Goal: Task Accomplishment & Management: Use online tool/utility

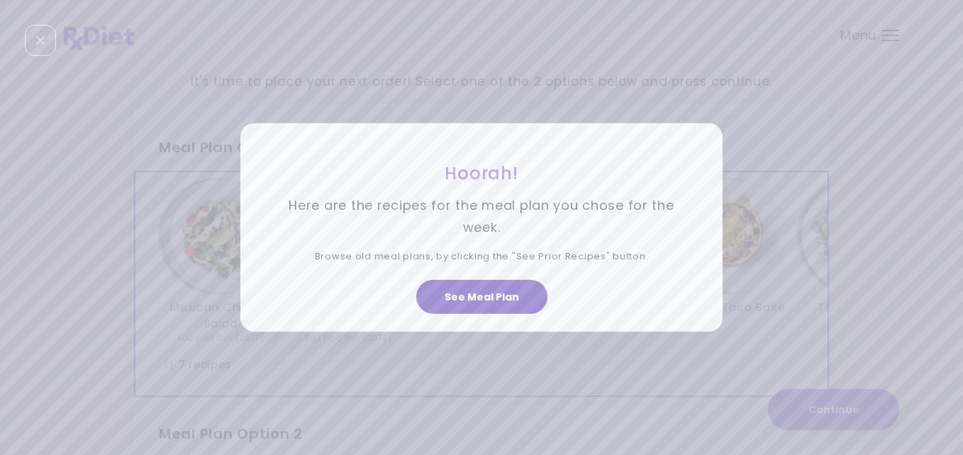
click at [494, 288] on button "See Meal Plan" at bounding box center [481, 297] width 131 height 34
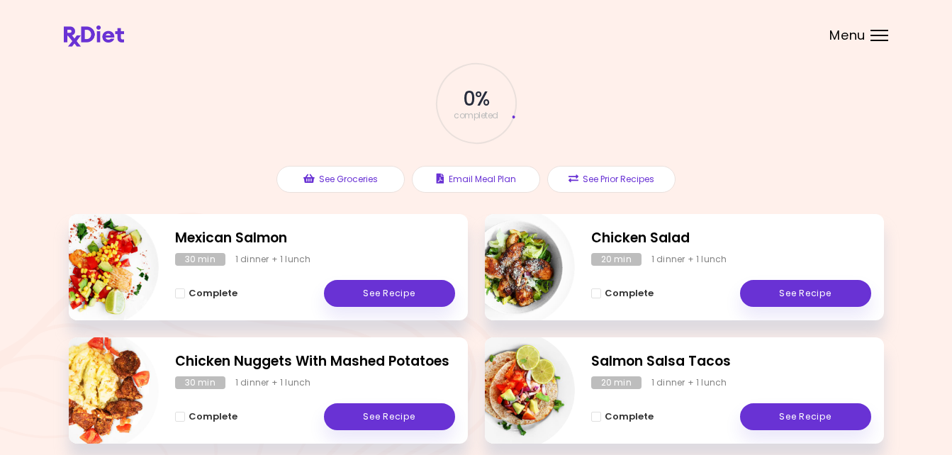
scroll to position [170, 0]
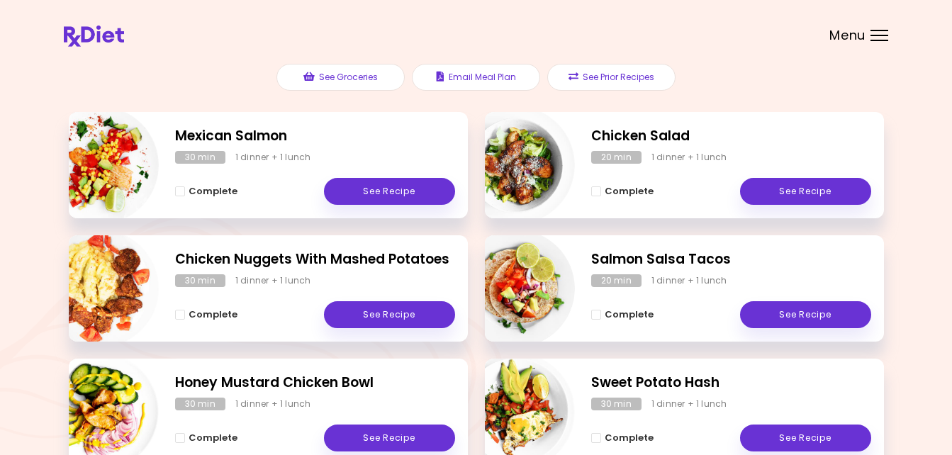
click at [531, 281] on img "Info - Salmon Salsa Tacos" at bounding box center [516, 289] width 118 height 118
select select "*"
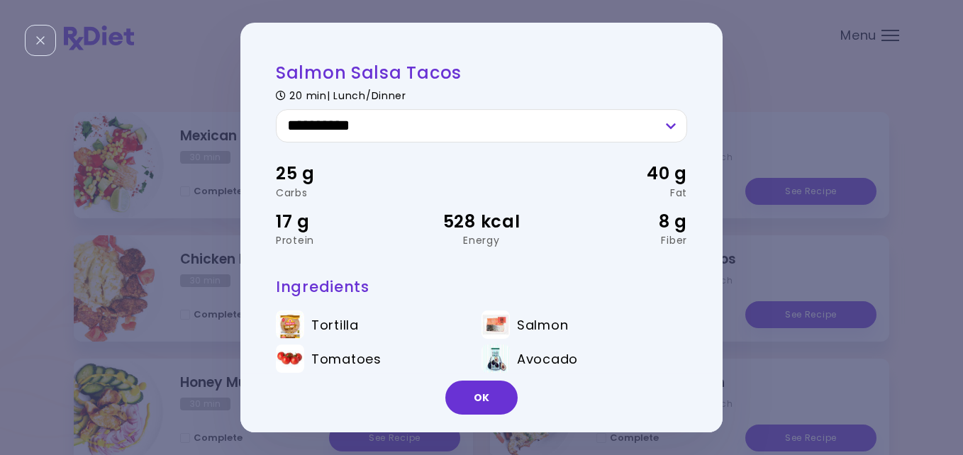
click at [111, 145] on div "**********" at bounding box center [481, 227] width 963 height 455
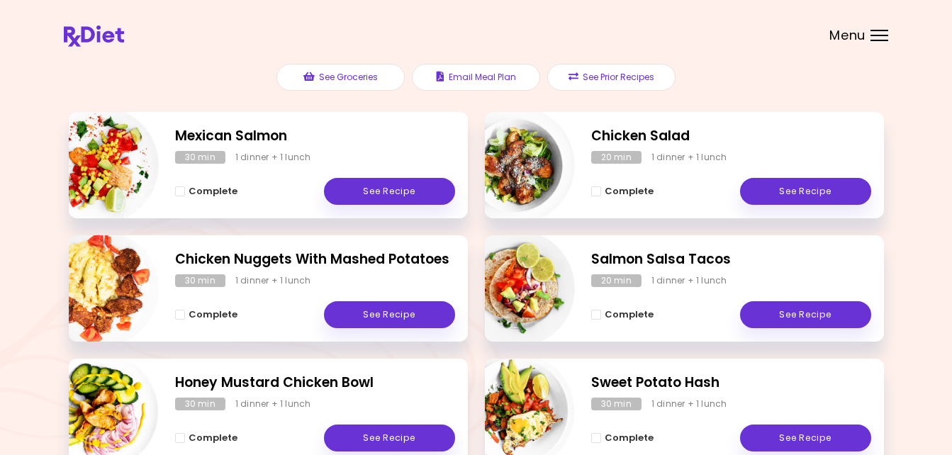
click at [116, 150] on img "Info - Mexican Salmon" at bounding box center [100, 165] width 118 height 118
select select "*"
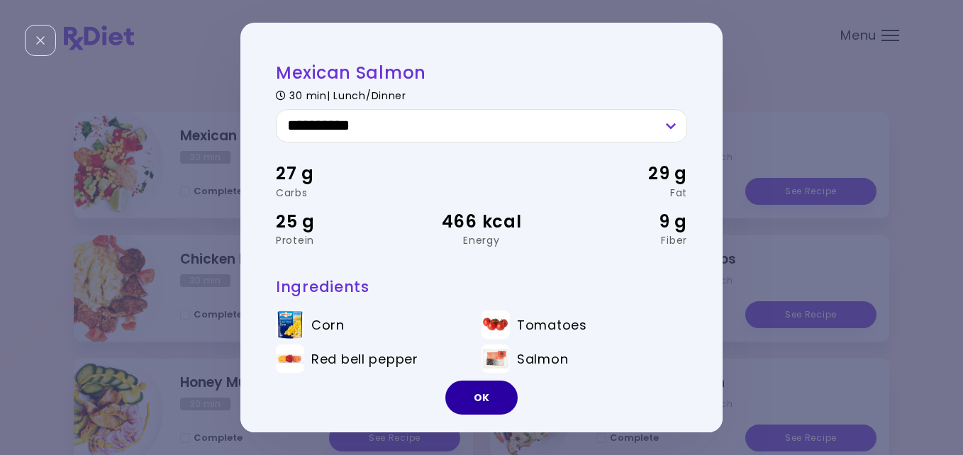
click at [470, 392] on button "OK" at bounding box center [481, 398] width 72 height 34
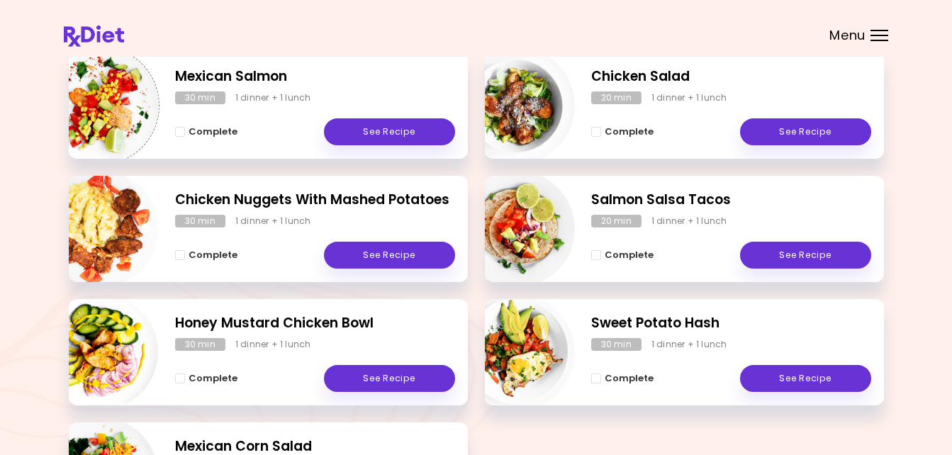
scroll to position [227, 0]
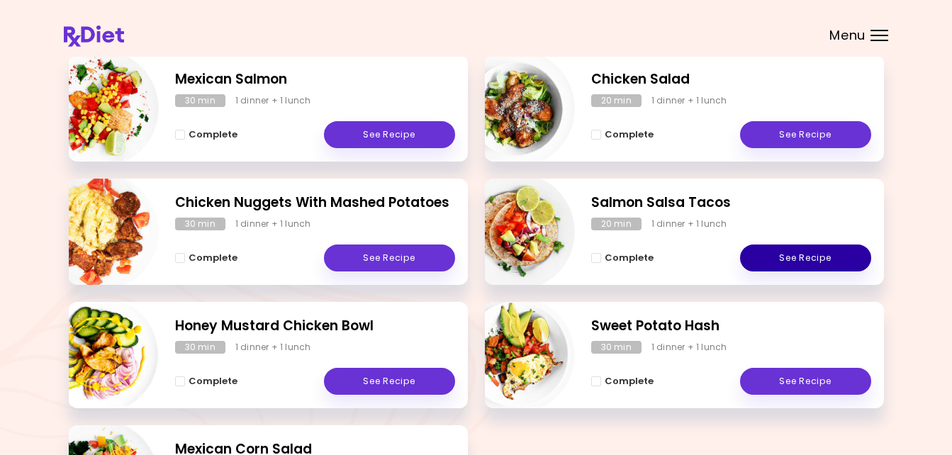
click at [814, 252] on link "See Recipe" at bounding box center [805, 258] width 131 height 27
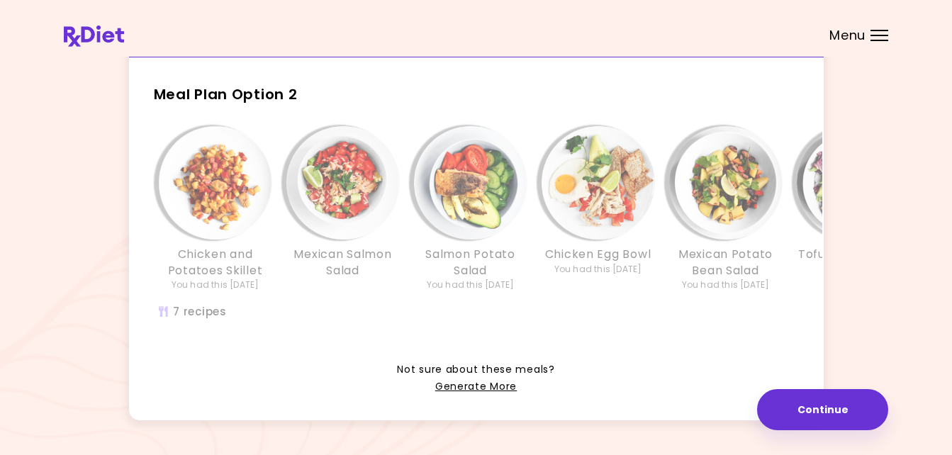
scroll to position [340, 0]
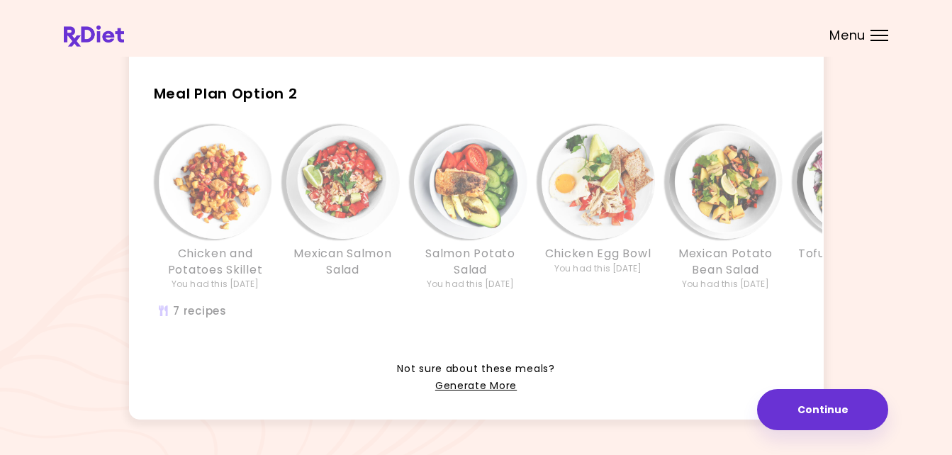
click at [469, 191] on img "Info - Salmon Potato Salad - Meal Plan Option 2" at bounding box center [470, 181] width 113 height 113
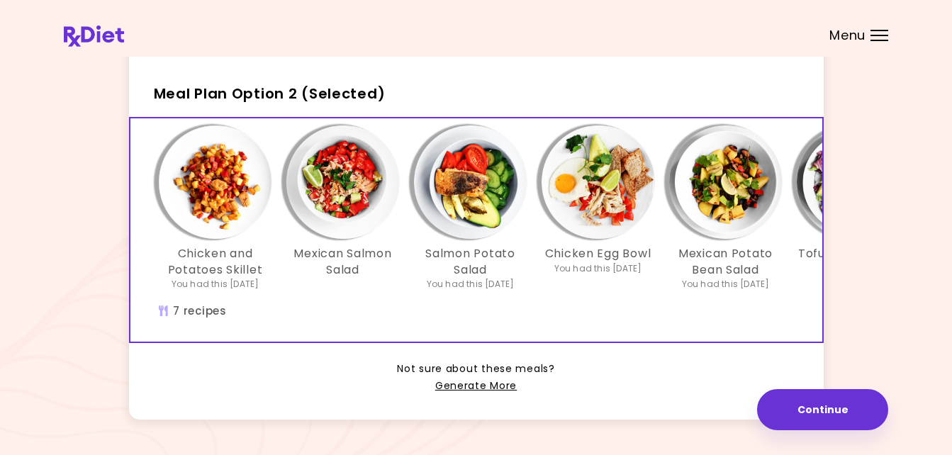
click at [462, 211] on img "Info - Salmon Potato Salad - Meal Plan Option 2 (Selected)" at bounding box center [470, 181] width 113 height 113
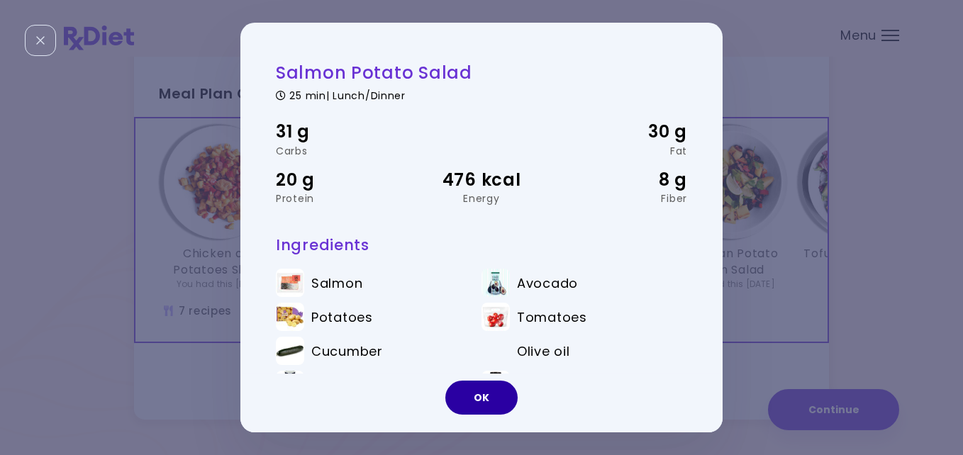
click at [486, 392] on button "OK" at bounding box center [481, 398] width 72 height 34
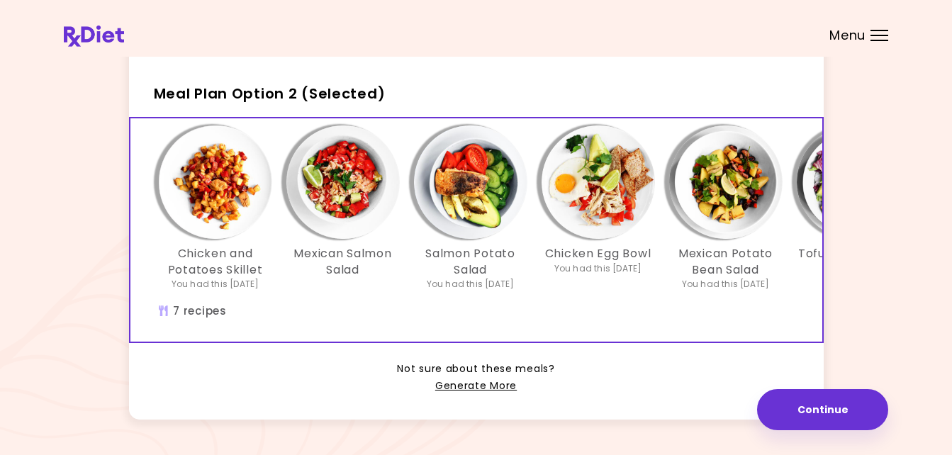
click at [362, 186] on img "Info - Mexican Salmon Salad - Meal Plan Option 2 (Selected)" at bounding box center [342, 181] width 113 height 113
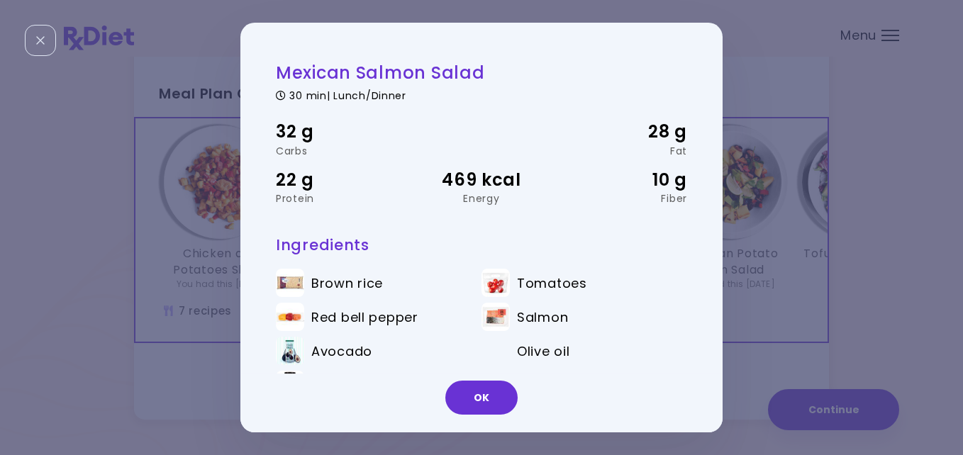
click at [454, 374] on div "OK" at bounding box center [481, 403] width 482 height 59
click at [477, 398] on button "OK" at bounding box center [481, 398] width 72 height 34
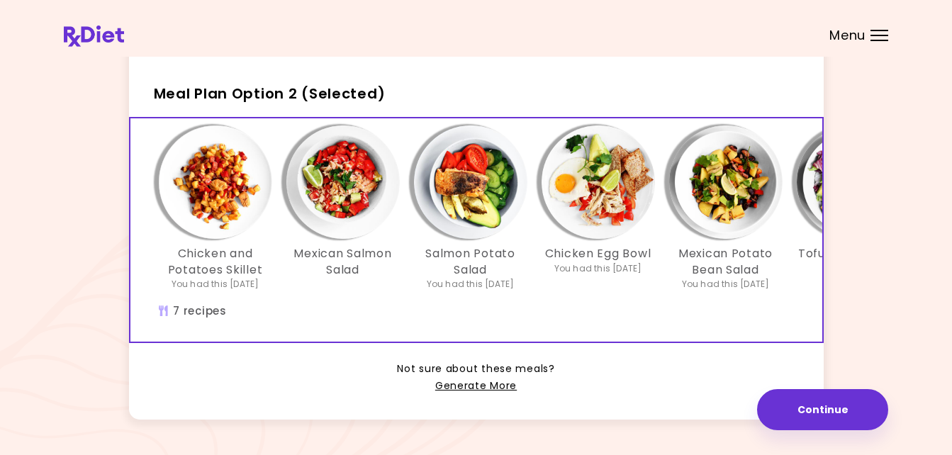
click at [613, 204] on img "Info - Chicken Egg Bowl - Meal Plan Option 2 (Selected)" at bounding box center [598, 181] width 113 height 113
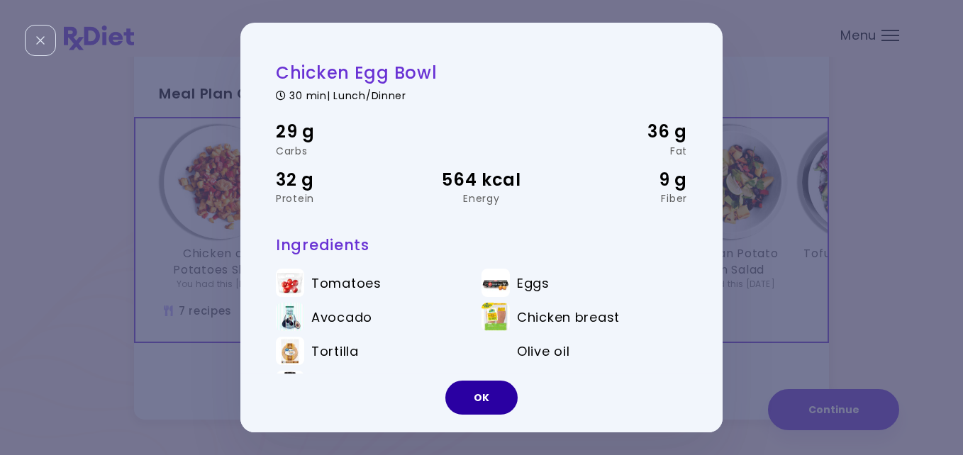
click at [490, 391] on button "OK" at bounding box center [481, 398] width 72 height 34
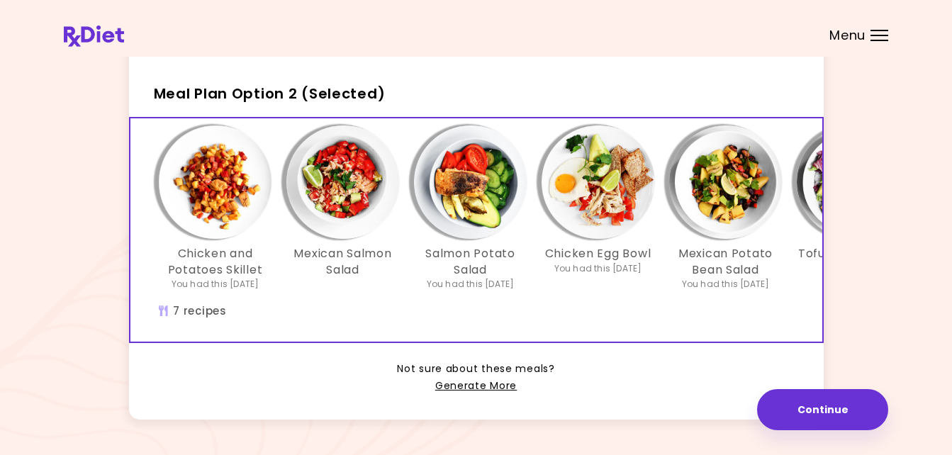
click at [813, 176] on img "Info - Tofu Caesar Salad - Meal Plan Option 2 (Selected)" at bounding box center [853, 181] width 113 height 113
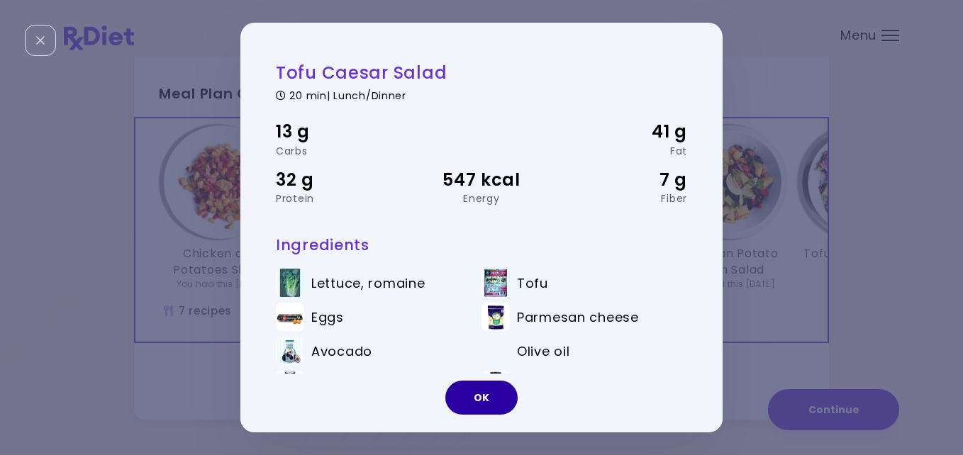
click at [474, 394] on button "OK" at bounding box center [481, 398] width 72 height 34
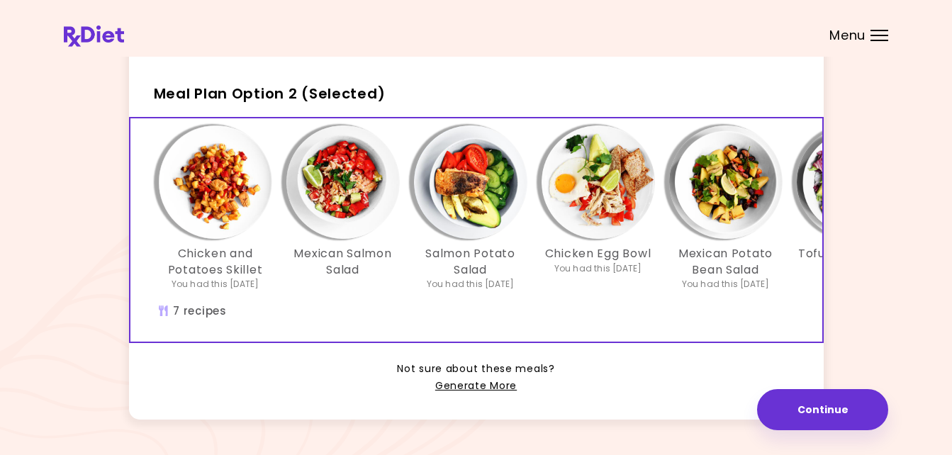
click at [715, 198] on img "Info - Mexican Potato Bean Salad - Meal Plan Option 2 (Selected)" at bounding box center [725, 181] width 113 height 113
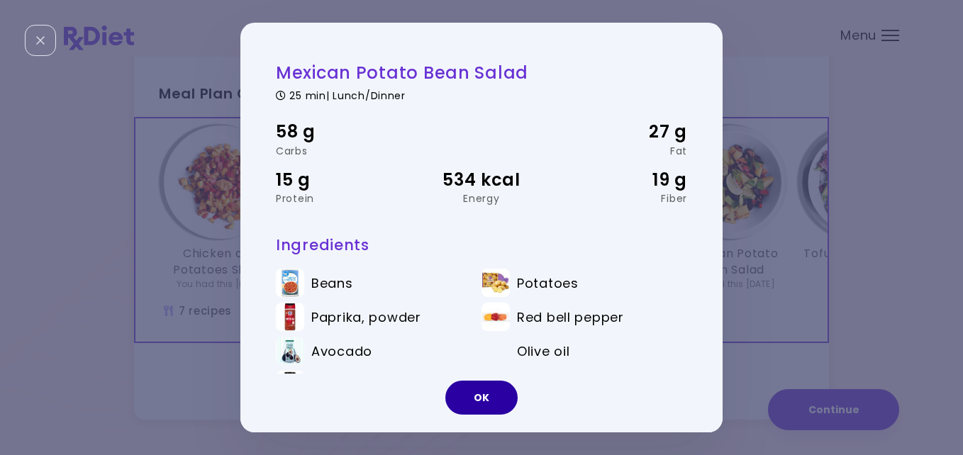
click at [488, 395] on button "OK" at bounding box center [481, 398] width 72 height 34
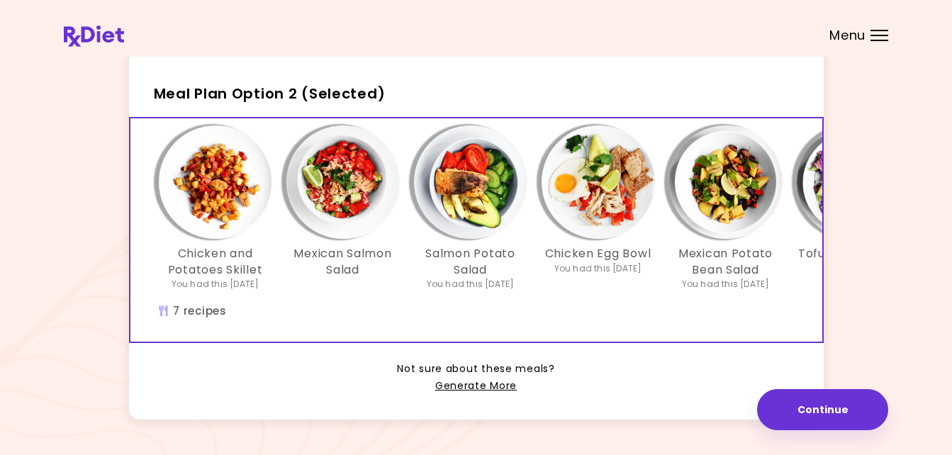
click at [473, 199] on img "Info - Salmon Potato Salad - Meal Plan Option 2 (Selected)" at bounding box center [470, 181] width 113 height 113
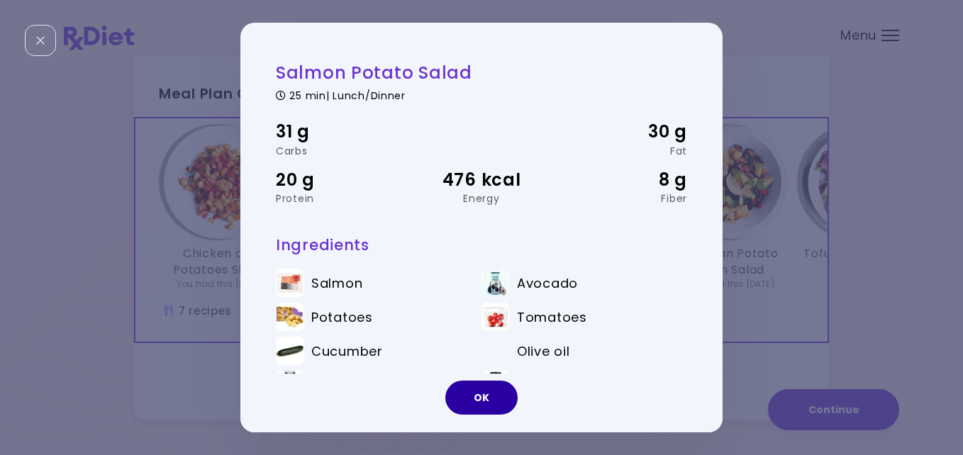
click at [479, 390] on button "OK" at bounding box center [481, 398] width 72 height 34
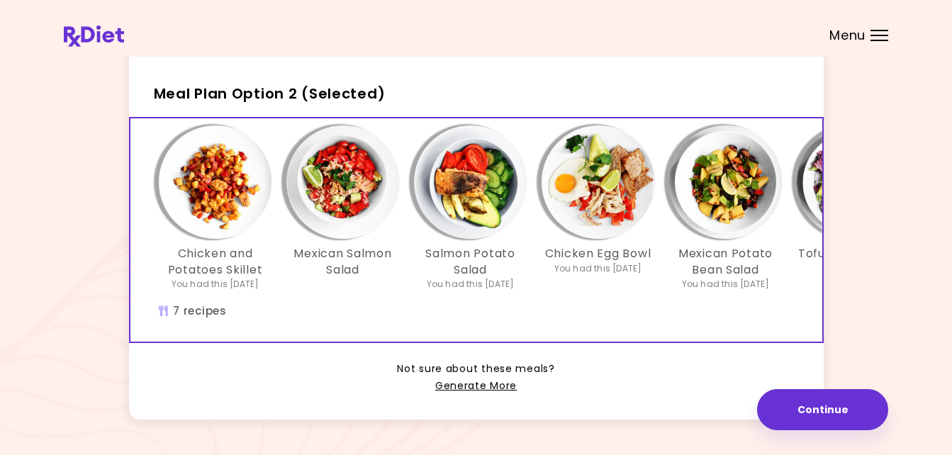
click at [470, 180] on img "Info - Salmon Potato Salad - Meal Plan Option 2 (Selected)" at bounding box center [470, 181] width 113 height 113
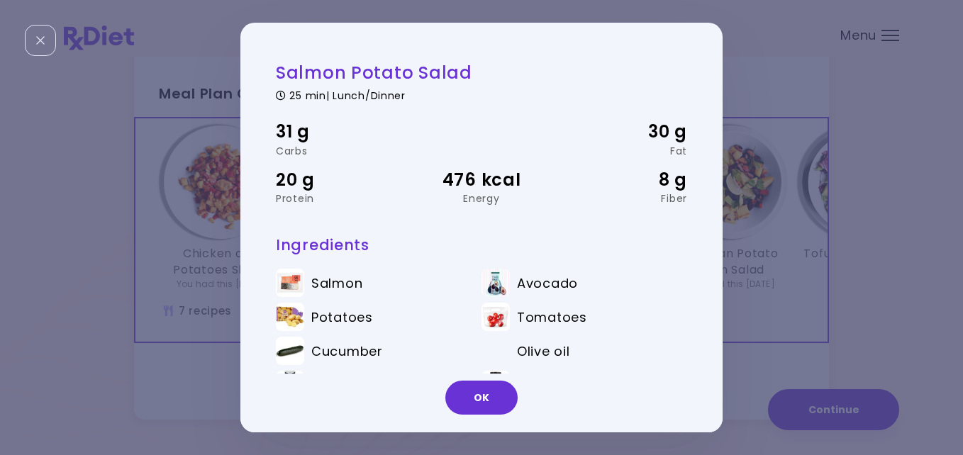
click at [521, 349] on span "Olive oil" at bounding box center [543, 352] width 52 height 16
click at [477, 392] on button "OK" at bounding box center [481, 398] width 72 height 34
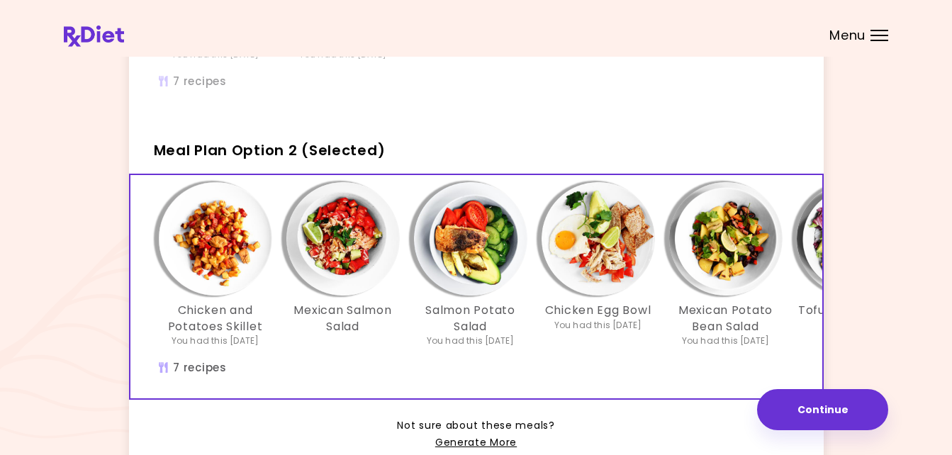
scroll to position [322, 0]
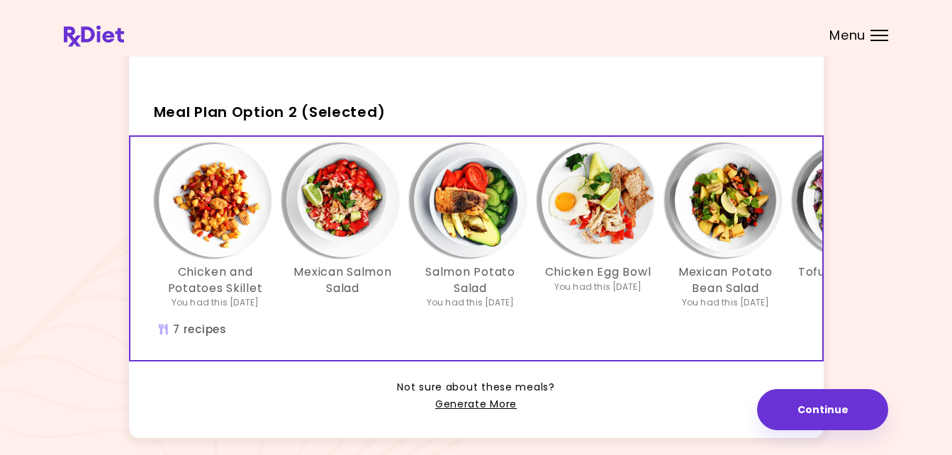
click at [383, 169] on div "Info - Mexican Salmon Salad - Meal Plan Option 2 (Selected)" at bounding box center [342, 200] width 113 height 113
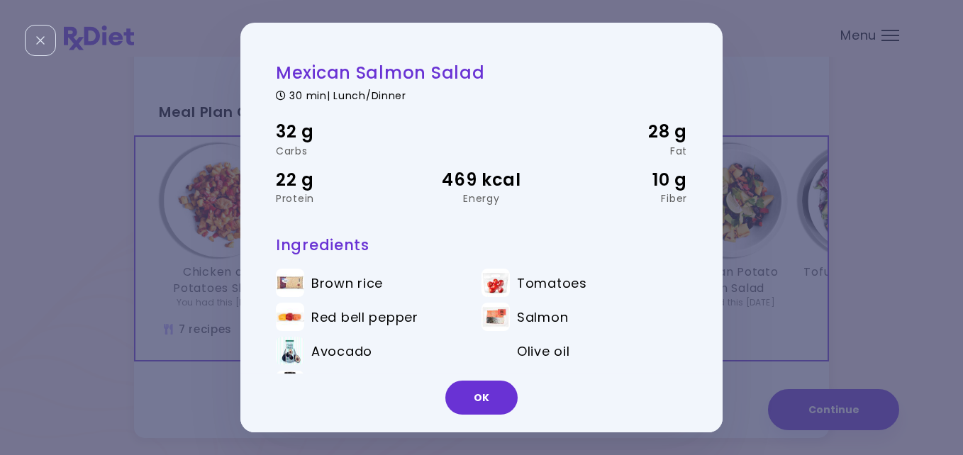
click at [831, 412] on div "Mexican Salmon Salad 30 min | Lunch/Dinner 32 g Carbs 28 g Fat 22 g Protein 469…" at bounding box center [481, 227] width 963 height 455
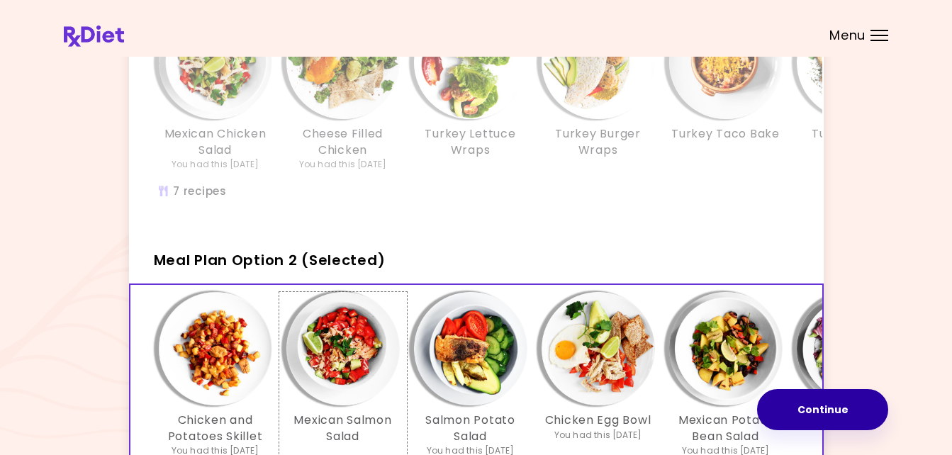
scroll to position [198, 0]
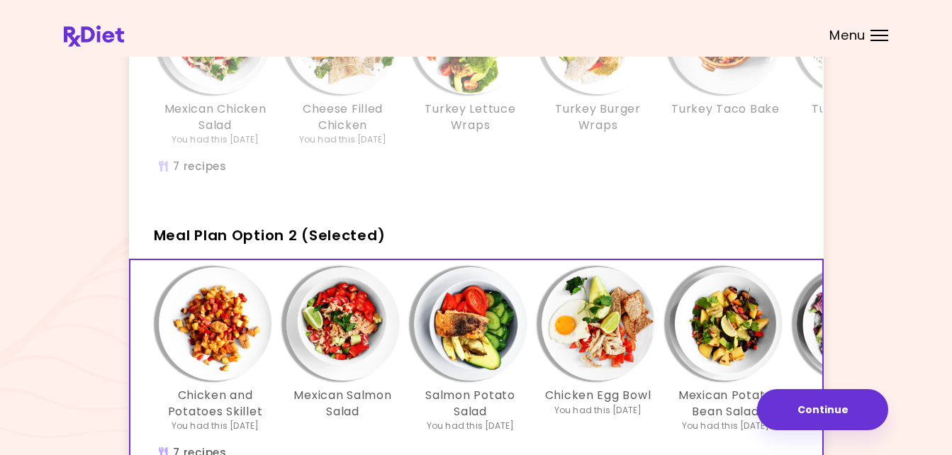
click at [458, 320] on img "Info - Salmon Potato Salad - Meal Plan Option 2 (Selected)" at bounding box center [470, 323] width 113 height 113
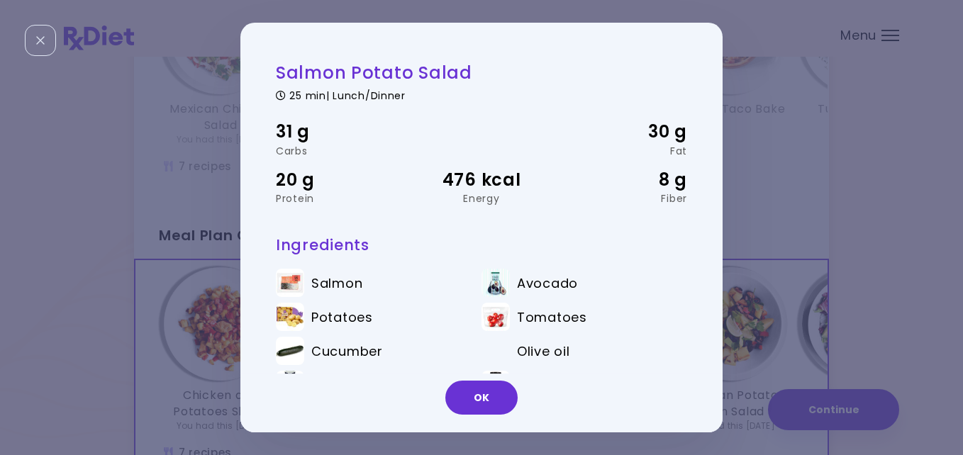
click at [833, 405] on div "Salmon Potato Salad 25 min | Lunch/Dinner 31 g Carbs 30 g Fat 20 g Protein 476 …" at bounding box center [481, 227] width 963 height 455
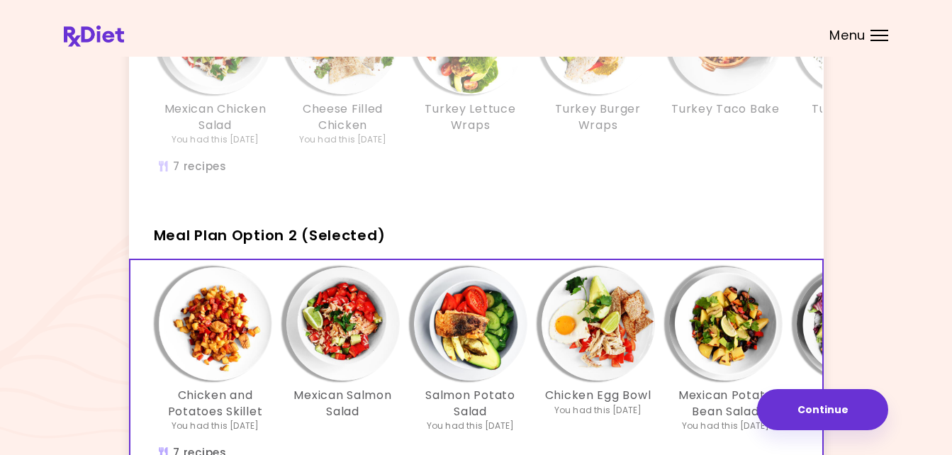
click at [511, 373] on img "Info - Salmon Potato Salad - Meal Plan Option 2 (Selected)" at bounding box center [470, 323] width 113 height 113
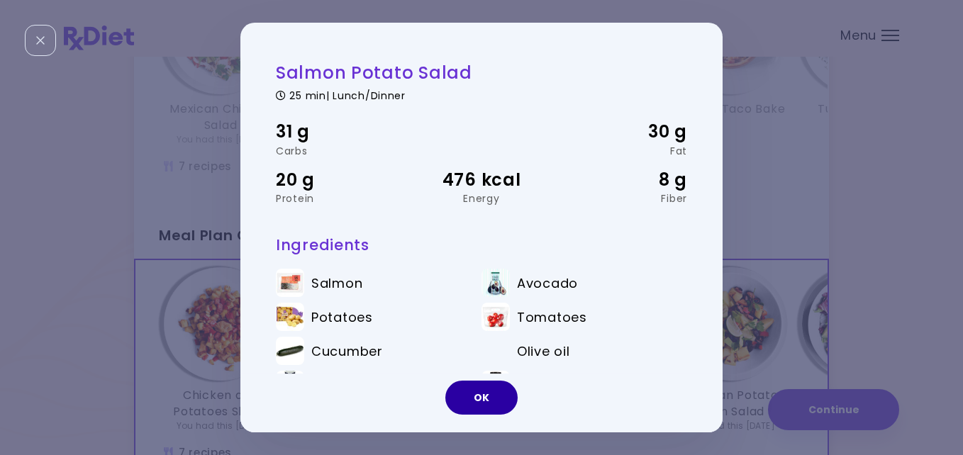
click at [488, 392] on button "OK" at bounding box center [481, 398] width 72 height 34
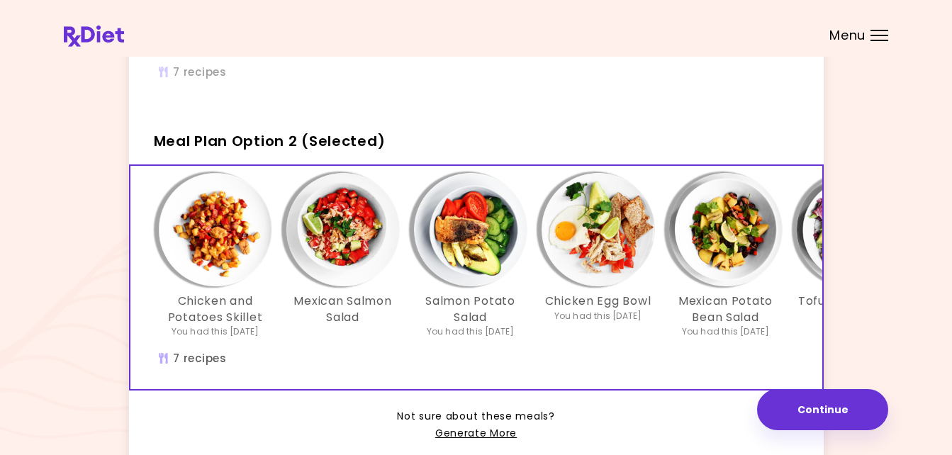
scroll to position [331, 0]
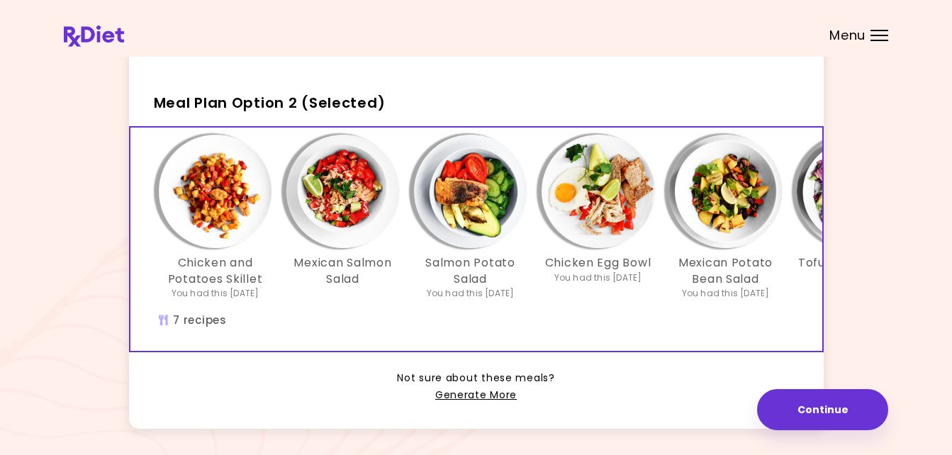
click at [458, 300] on div "You had this [DATE]" at bounding box center [471, 293] width 88 height 13
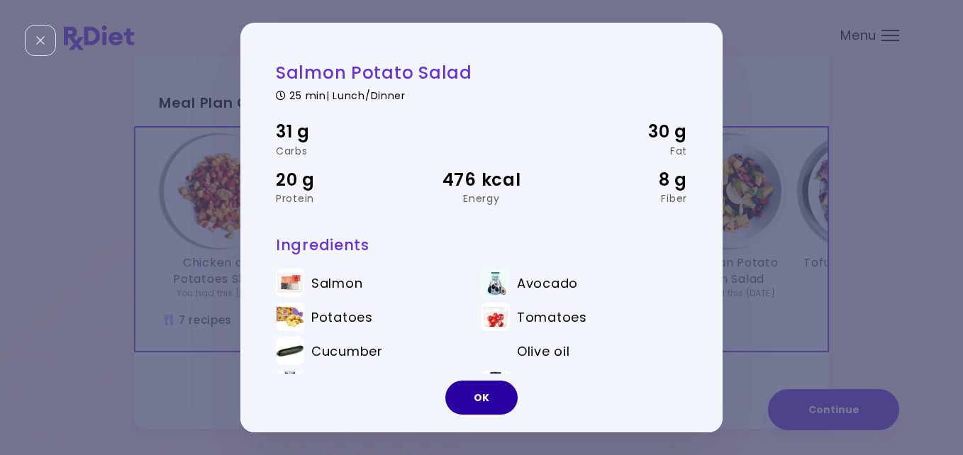
click at [497, 383] on button "OK" at bounding box center [481, 398] width 72 height 34
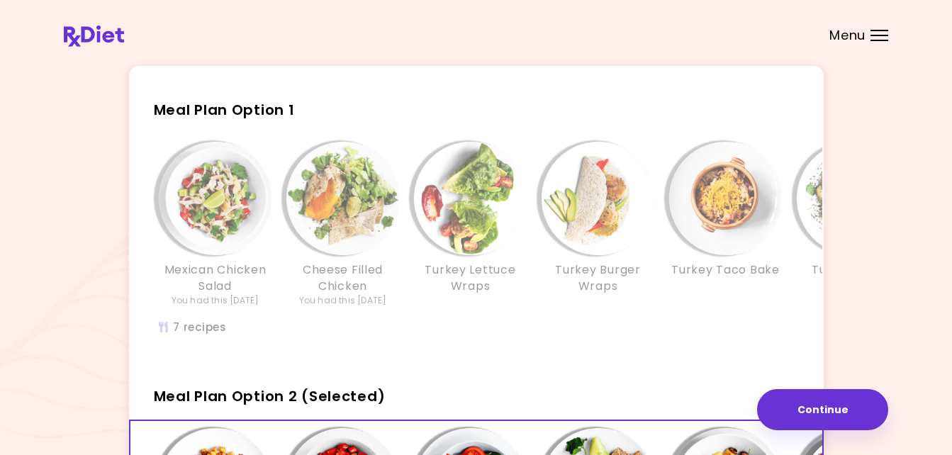
scroll to position [0, 0]
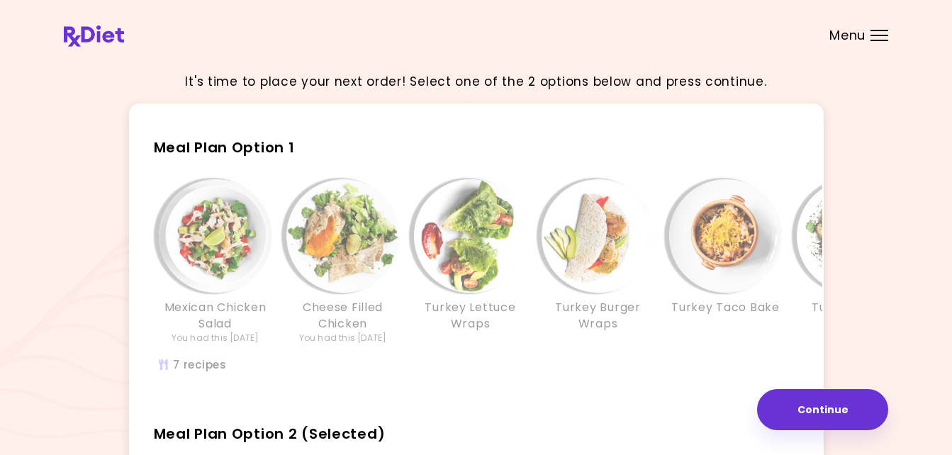
click at [338, 438] on span "Meal Plan Option 2 (Selected)" at bounding box center [270, 434] width 232 height 20
click at [276, 439] on span "Meal Plan Option 2 (Selected)" at bounding box center [270, 434] width 232 height 20
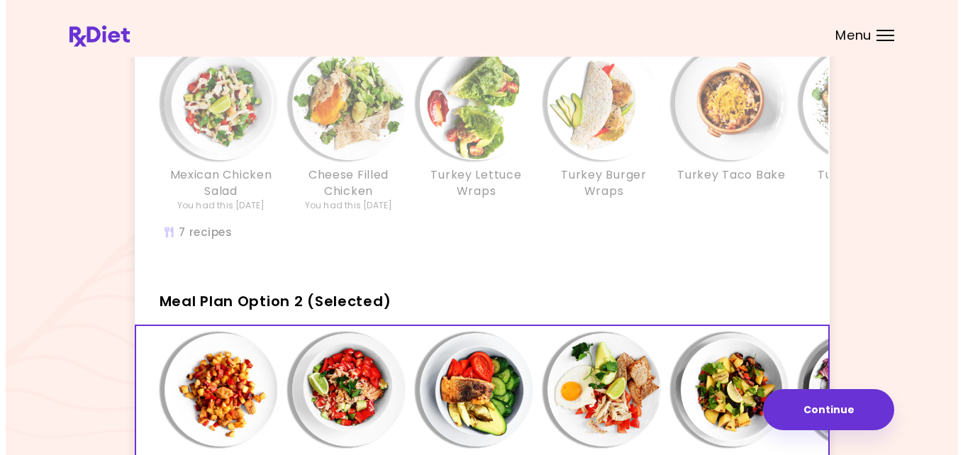
scroll to position [179, 0]
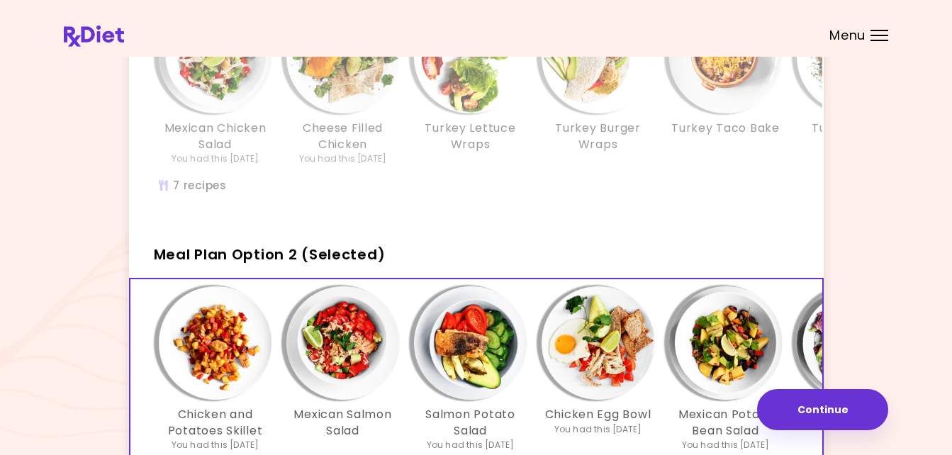
click at [296, 259] on span "Meal Plan Option 2 (Selected)" at bounding box center [270, 255] width 232 height 20
click at [829, 407] on button "Continue" at bounding box center [822, 409] width 131 height 41
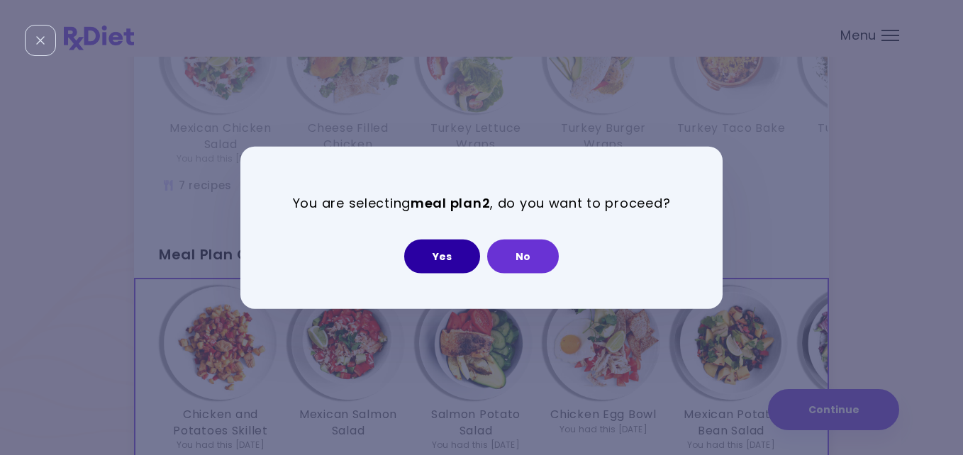
click at [442, 249] on button "Yes" at bounding box center [442, 256] width 76 height 34
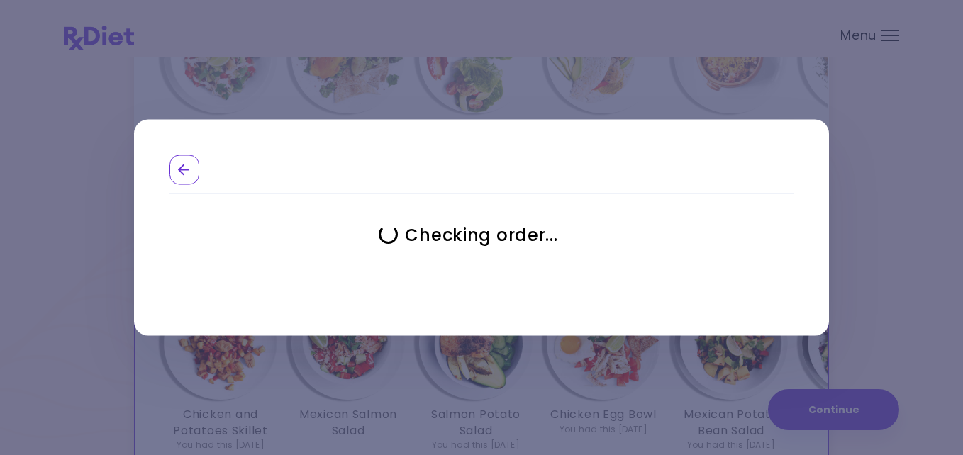
select select "**********"
